Goal: Information Seeking & Learning: Learn about a topic

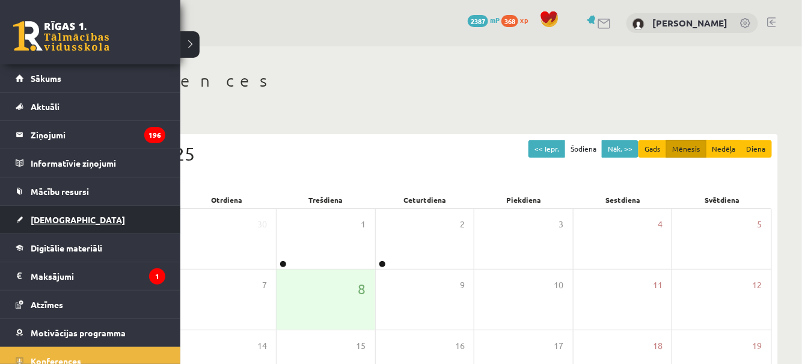
click at [36, 219] on span "[DEMOGRAPHIC_DATA]" at bounding box center [78, 219] width 94 height 11
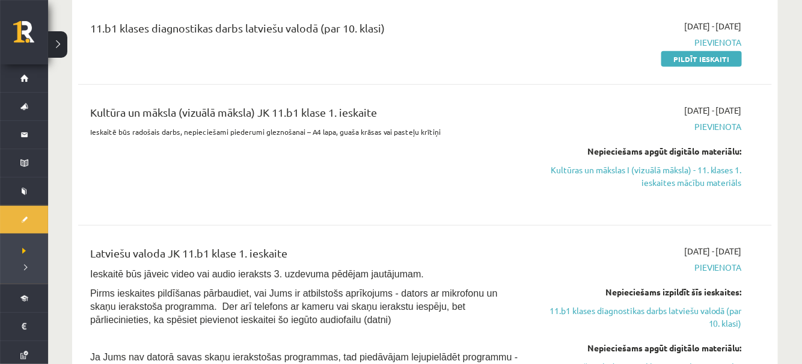
scroll to position [330, 0]
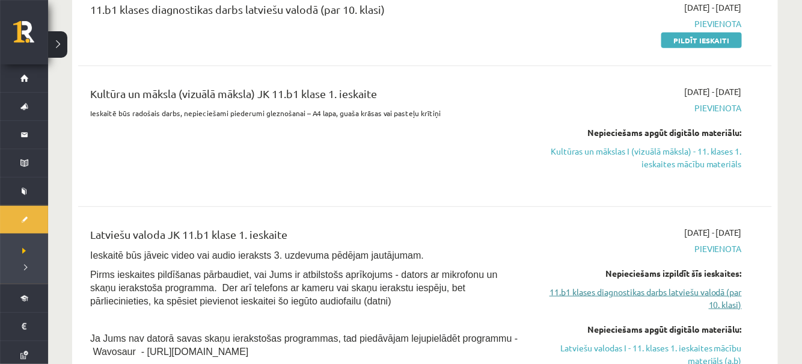
click at [671, 306] on link "11.b1 klases diagnostikas darbs latviešu valodā (par 10. klasi)" at bounding box center [639, 298] width 205 height 25
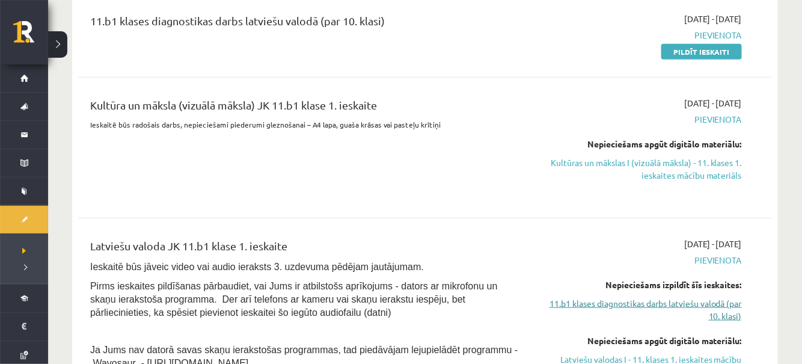
click at [671, 303] on link "11.b1 klases diagnostikas darbs latviešu valodā (par 10. klasi)" at bounding box center [639, 309] width 205 height 25
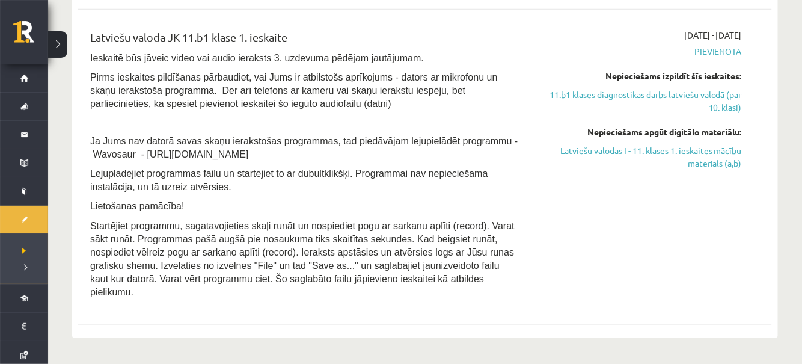
scroll to position [537, 0]
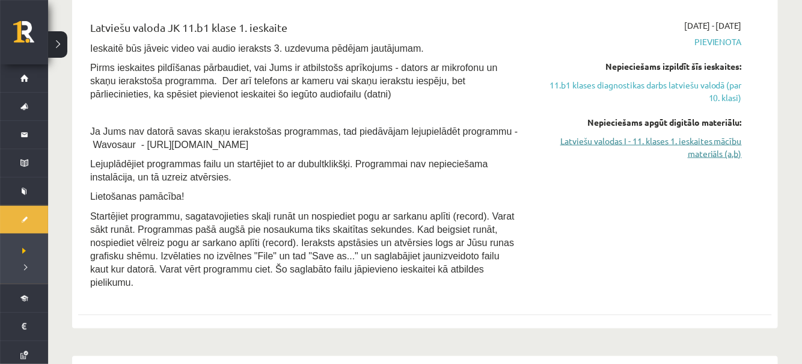
click at [707, 148] on link "Latviešu valodas I - 11. klases 1. ieskaites mācību materiāls (a,b)" at bounding box center [639, 147] width 205 height 25
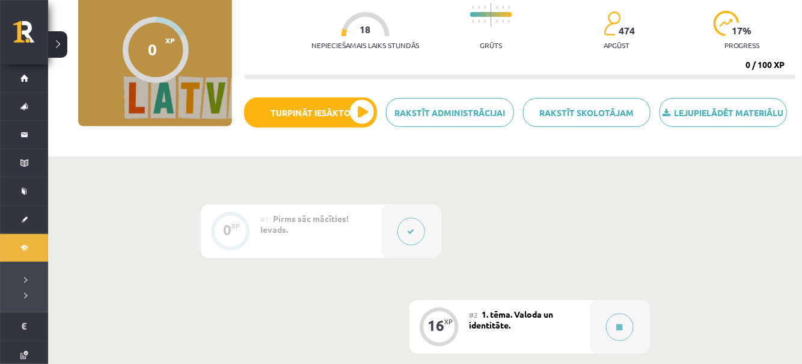
scroll to position [126, 0]
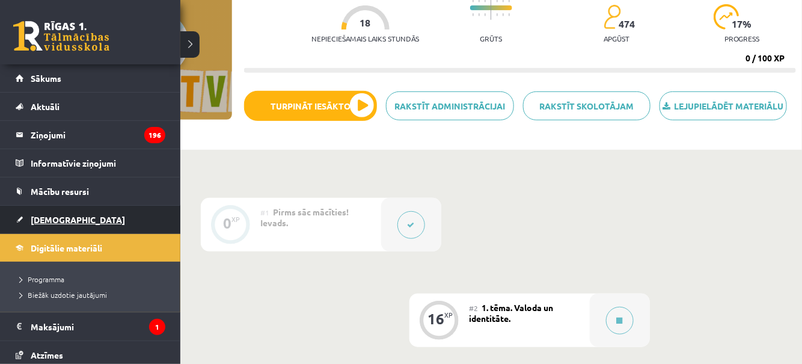
click at [42, 214] on span "[DEMOGRAPHIC_DATA]" at bounding box center [78, 219] width 94 height 11
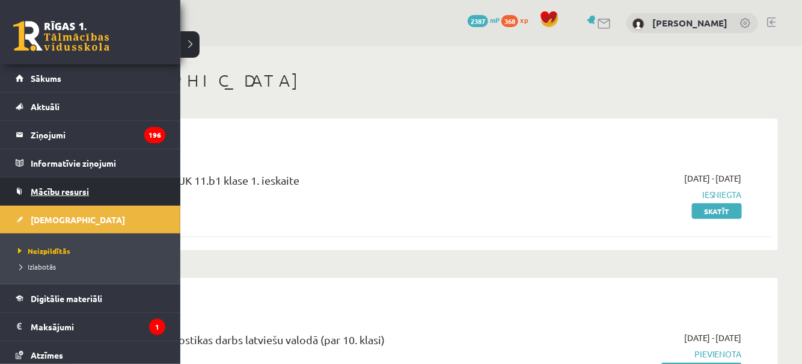
click at [59, 189] on span "Mācību resursi" at bounding box center [60, 191] width 58 height 11
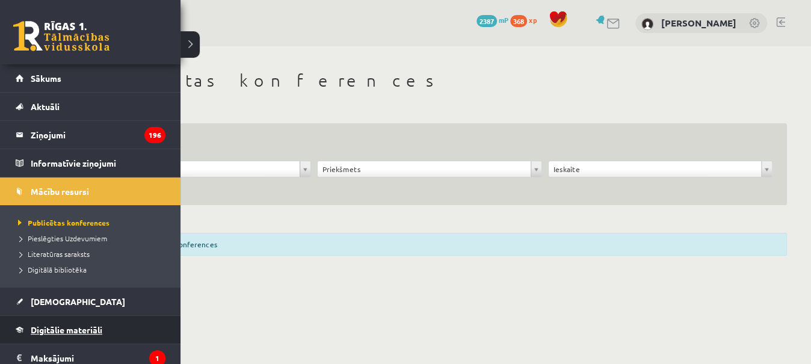
click at [25, 337] on link "Digitālie materiāli" at bounding box center [91, 330] width 150 height 28
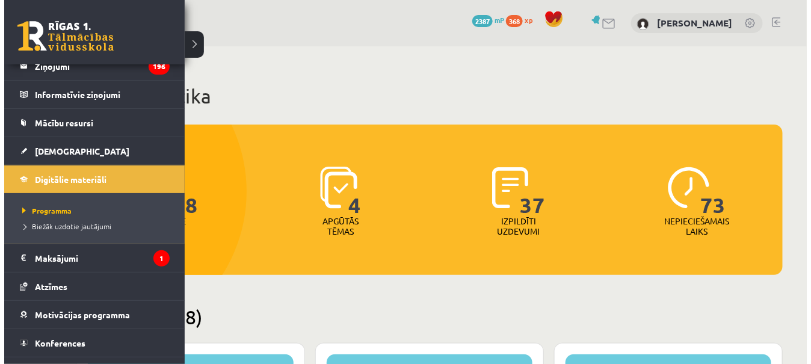
scroll to position [88, 0]
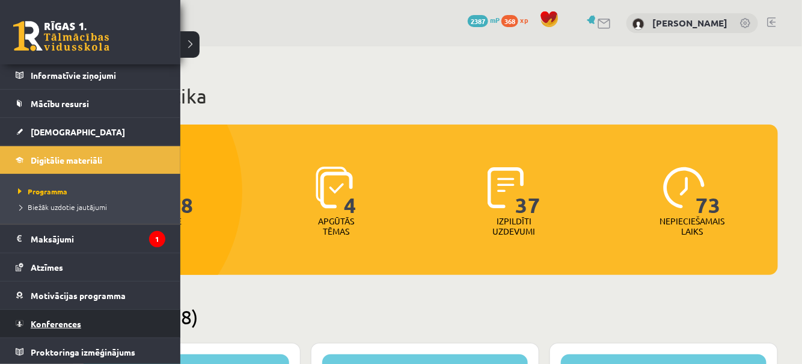
click at [66, 311] on link "Konferences" at bounding box center [91, 324] width 150 height 28
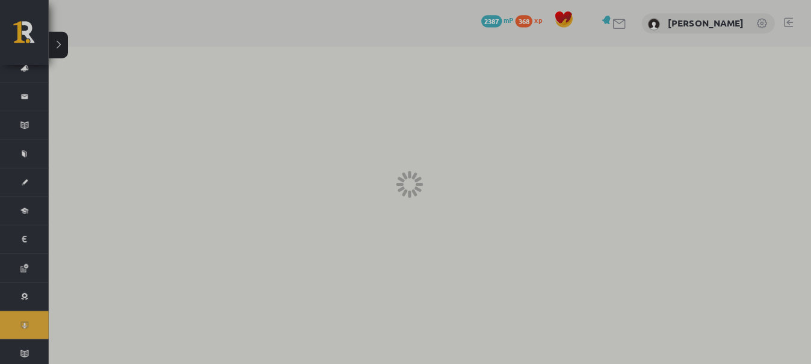
scroll to position [37, 0]
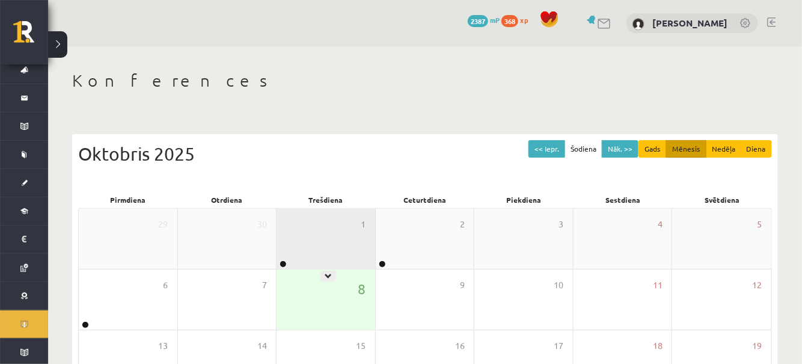
click at [309, 265] on div "1" at bounding box center [326, 239] width 99 height 60
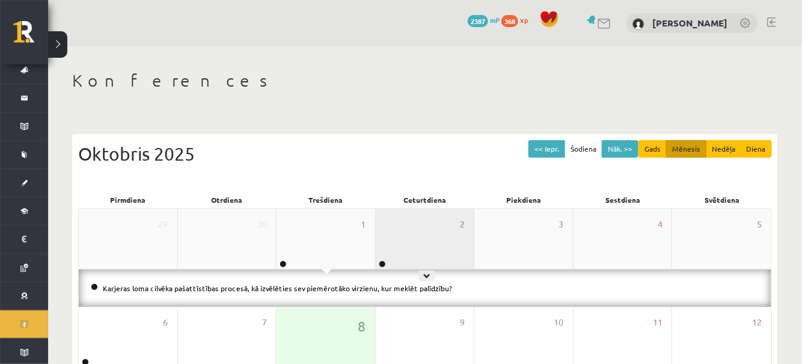
click at [411, 243] on div "2" at bounding box center [425, 239] width 99 height 60
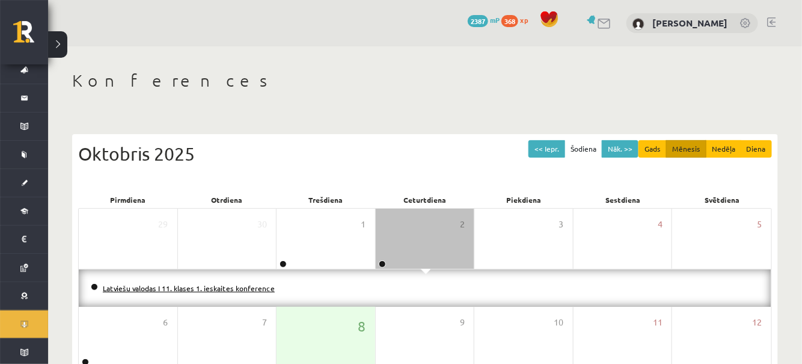
click at [172, 286] on link "Latviešu valodas I 11. klases 1. ieskaites konference" at bounding box center [189, 288] width 172 height 10
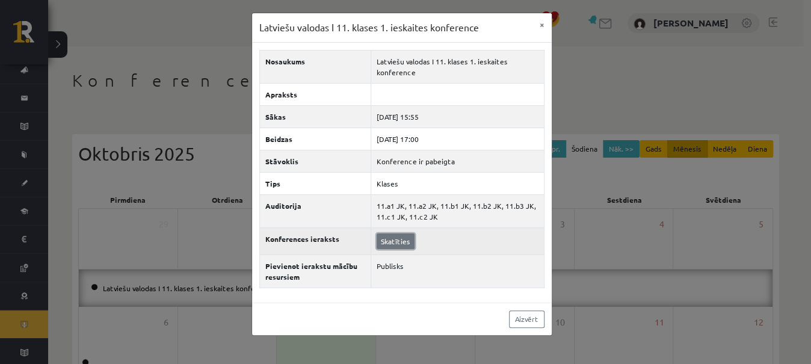
click at [397, 241] on link "Skatīties" at bounding box center [396, 241] width 38 height 16
